Goal: Task Accomplishment & Management: Use online tool/utility

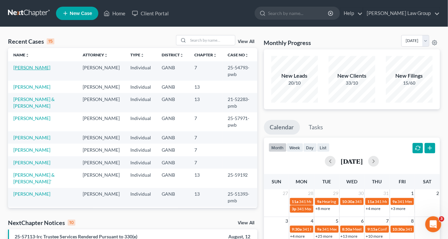
click at [36, 66] on link "[PERSON_NAME]" at bounding box center [31, 68] width 37 height 6
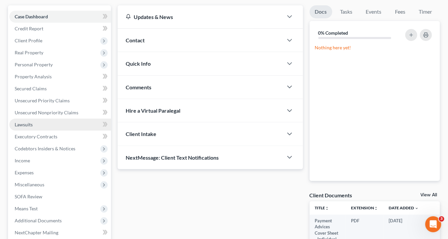
scroll to position [107, 0]
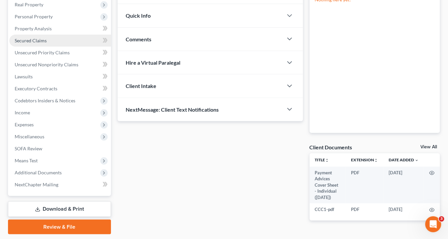
click at [33, 40] on span "Secured Claims" at bounding box center [31, 41] width 32 height 6
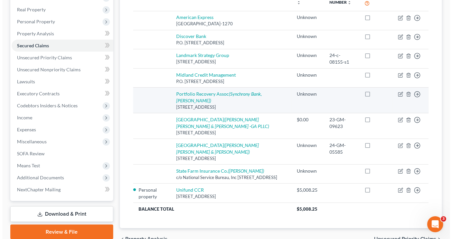
scroll to position [133, 0]
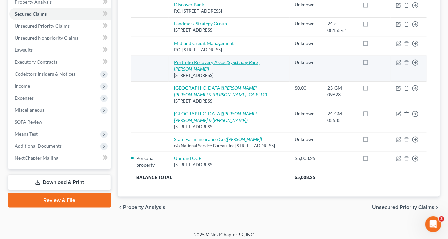
drag, startPoint x: 264, startPoint y: 75, endPoint x: 176, endPoint y: 62, distance: 89.2
click at [176, 62] on td "Portfolio Recovery Assoc (Synchrony Bank, [PERSON_NAME]) [STREET_ADDRESS]" at bounding box center [229, 69] width 121 height 26
copy td "Portfolio Recovery Assoc (Synchrony Bank, [PERSON_NAME]) [STREET_ADDRESS]"
click at [263, 73] on div "[STREET_ADDRESS]" at bounding box center [229, 75] width 110 height 6
drag, startPoint x: 242, startPoint y: 72, endPoint x: 176, endPoint y: 75, distance: 66.0
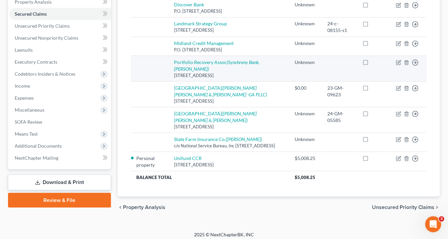
click at [176, 75] on div "[STREET_ADDRESS]" at bounding box center [229, 75] width 110 height 6
copy div "[STREET_ADDRESS]"
click at [201, 61] on link "Portfolio Recovery Assoc (Synchrony Bank, [PERSON_NAME])" at bounding box center [217, 65] width 86 height 12
select select "48"
select select "0"
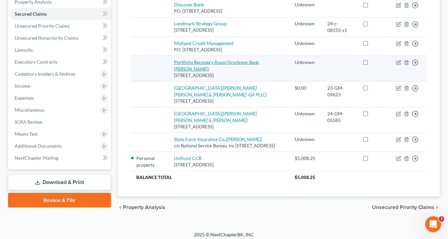
select select "0"
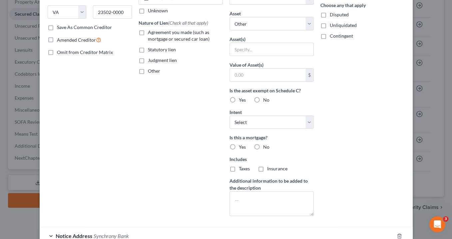
scroll to position [184, 0]
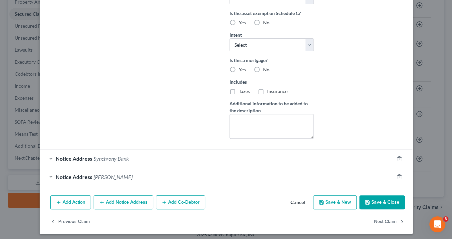
click at [50, 155] on div "Notice Address Synchrony Bank" at bounding box center [217, 159] width 354 height 18
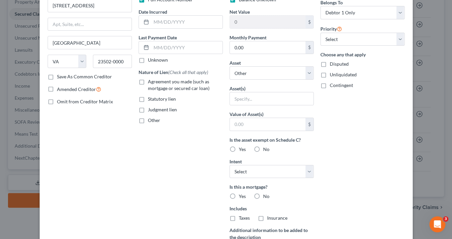
scroll to position [24, 0]
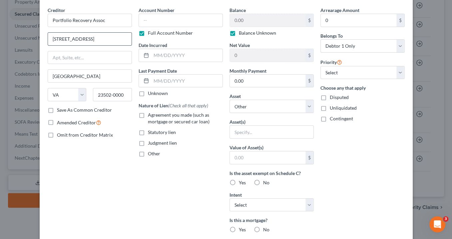
drag, startPoint x: 70, startPoint y: 40, endPoint x: 47, endPoint y: 39, distance: 23.0
click at [48, 39] on input "[STREET_ADDRESS]" at bounding box center [90, 39] width 84 height 13
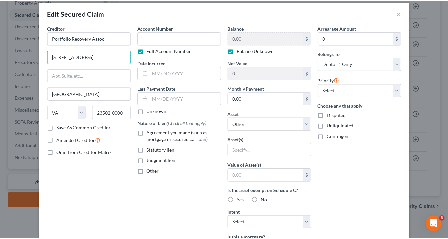
scroll to position [0, 0]
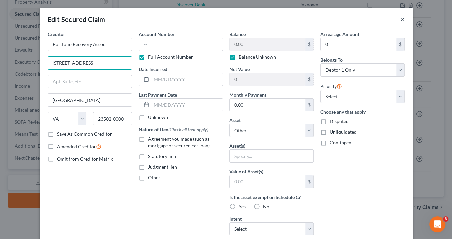
click at [401, 18] on button "×" at bounding box center [402, 19] width 5 height 8
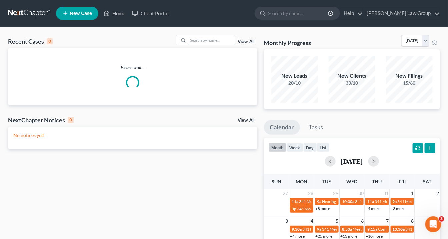
drag, startPoint x: 198, startPoint y: 42, endPoint x: 199, endPoint y: 51, distance: 9.0
click at [198, 42] on input "search" at bounding box center [211, 40] width 47 height 10
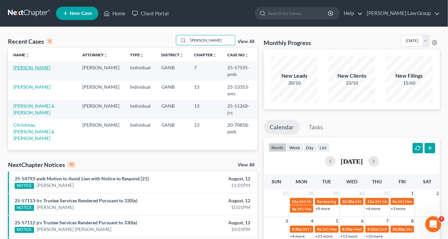
type input "walters"
click at [40, 66] on link "Walters-Swift, LaKeita" at bounding box center [31, 68] width 37 height 6
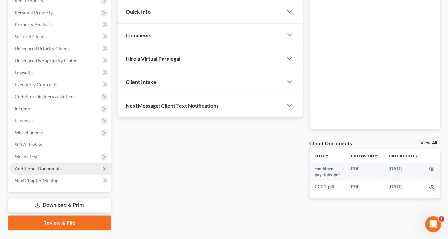
scroll to position [126, 0]
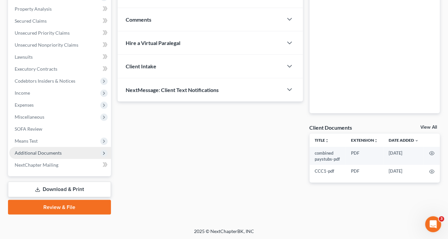
click at [42, 150] on span "Additional Documents" at bounding box center [38, 153] width 47 height 6
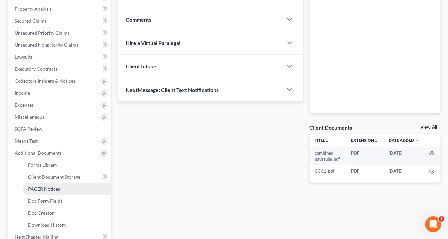
click at [48, 189] on span "PACER Notices" at bounding box center [44, 189] width 32 height 6
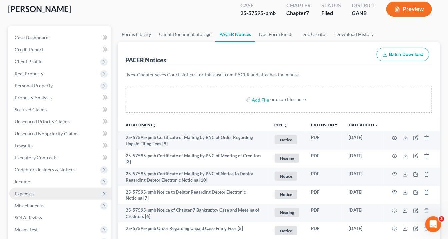
scroll to position [80, 0]
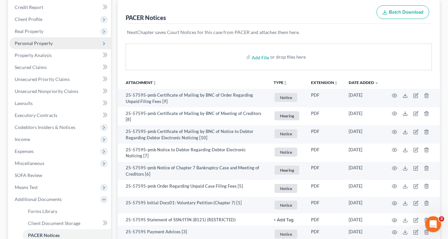
click at [34, 41] on span "Personal Property" at bounding box center [34, 43] width 38 height 6
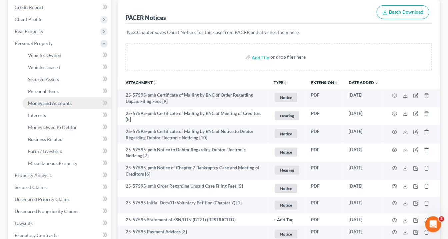
click at [55, 106] on link "Money and Accounts" at bounding box center [67, 103] width 88 height 12
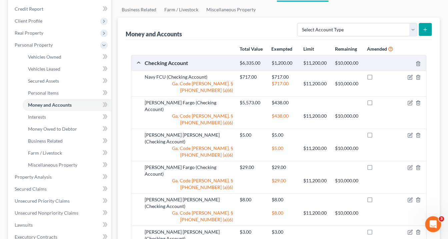
scroll to position [107, 0]
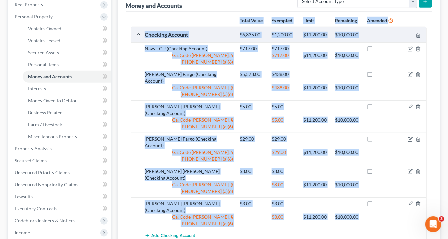
drag, startPoint x: 417, startPoint y: 162, endPoint x: 157, endPoint y: 31, distance: 291.3
click at [139, 24] on div "Total Value Exempted Limit Remaining Amended Checking Account $6,335.00 $1,200.…" at bounding box center [278, 128] width 295 height 228
copy ui-view "Total Value Exempted Limit Remaining Amended Checking Account $6,335.00 $1,200.…"
